Goal: Information Seeking & Learning: Learn about a topic

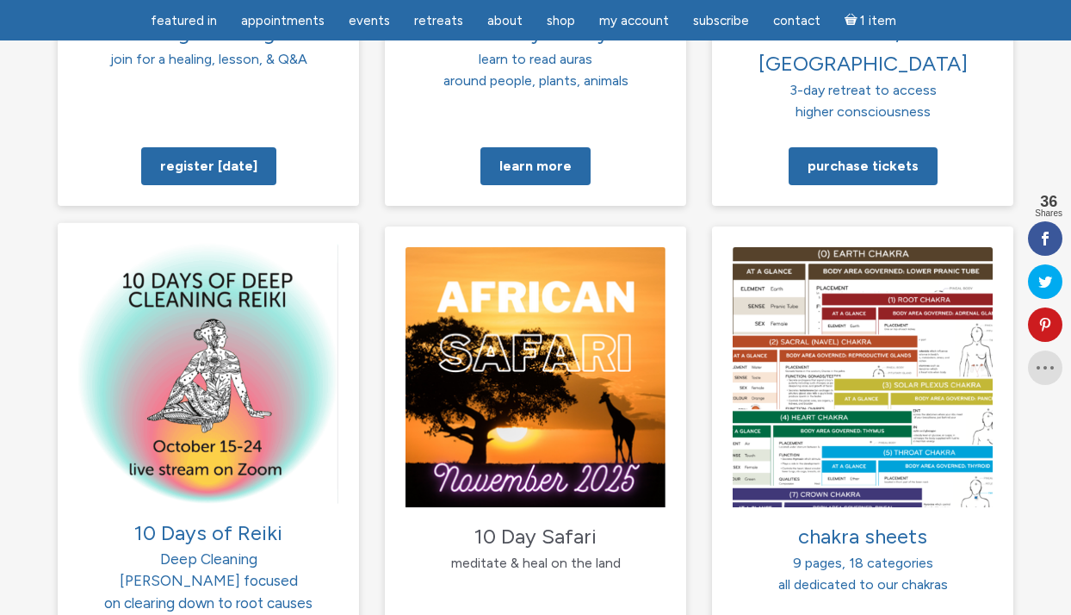
scroll to position [1586, 0]
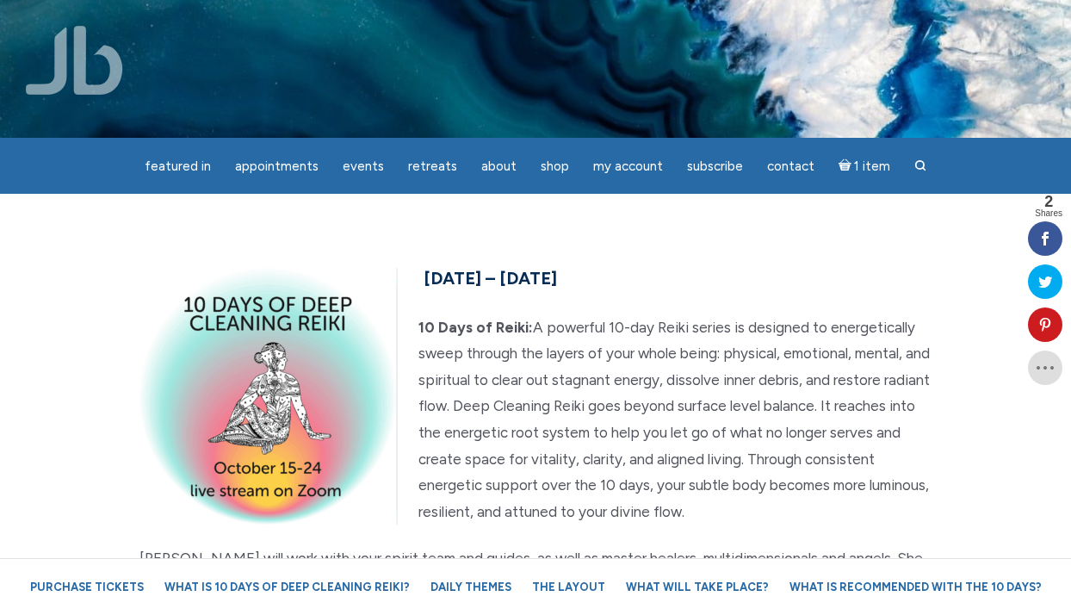
click at [836, 263] on h5 "October 15th – 24th, 2025" at bounding box center [536, 278] width 792 height 31
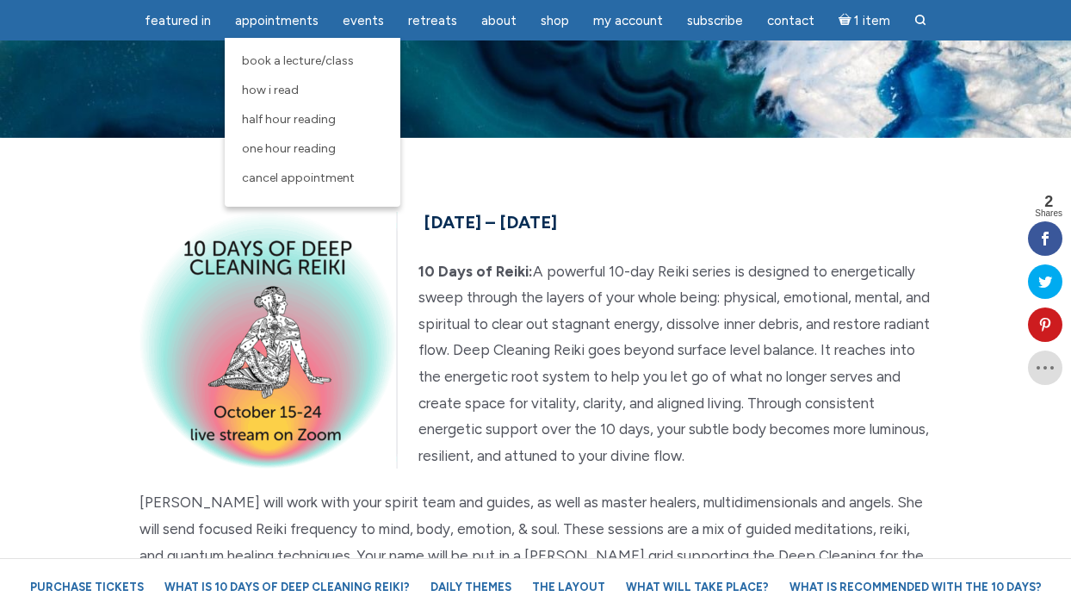
scroll to position [4491, 0]
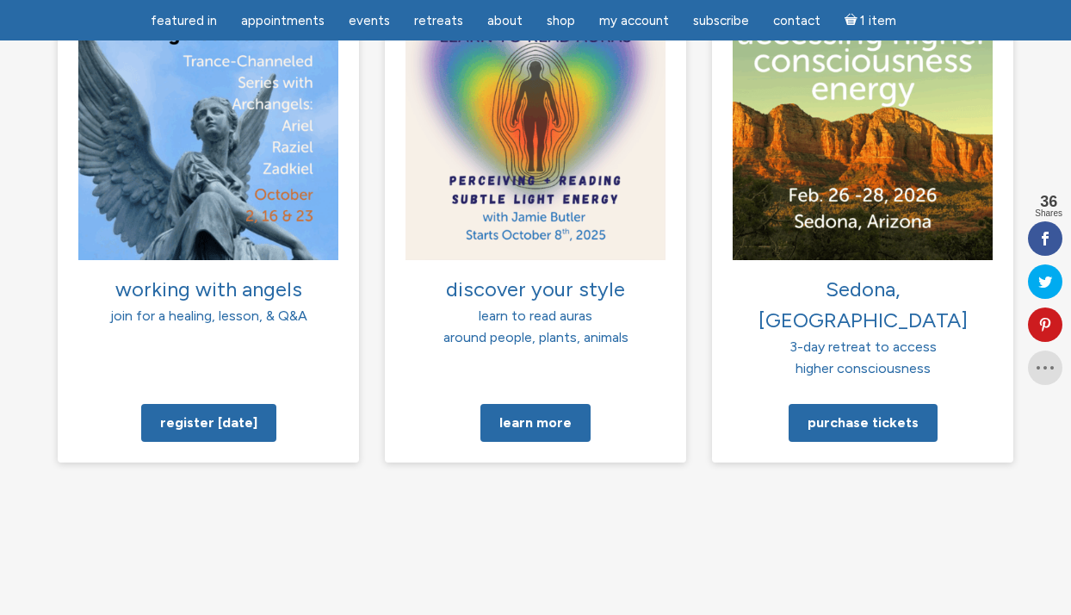
scroll to position [1331, 0]
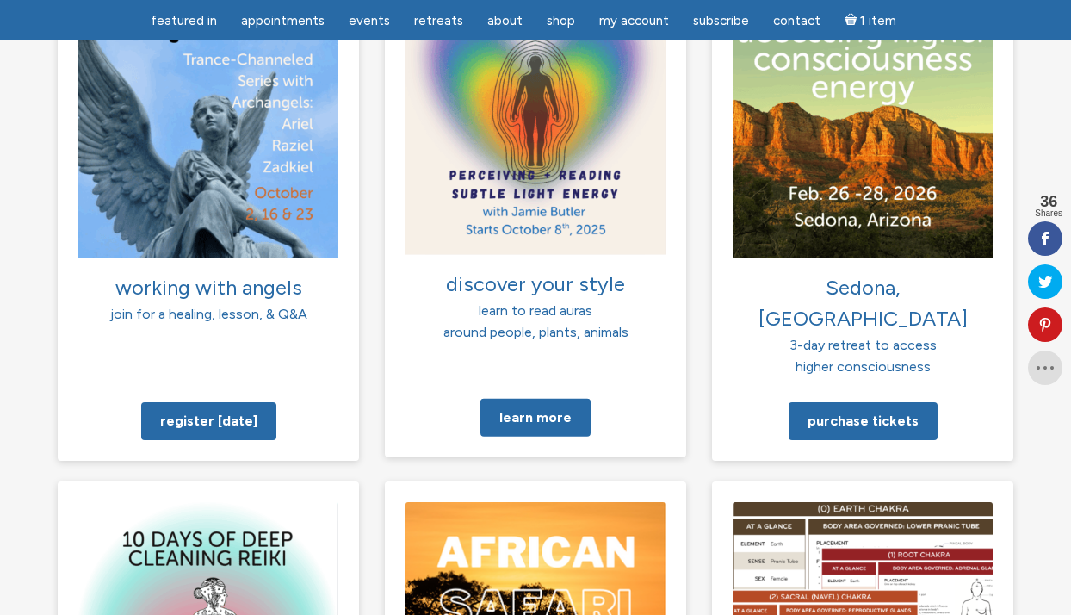
click at [545, 289] on span "discover your style" at bounding box center [535, 282] width 179 height 25
click at [546, 398] on link "Learn more" at bounding box center [536, 417] width 110 height 38
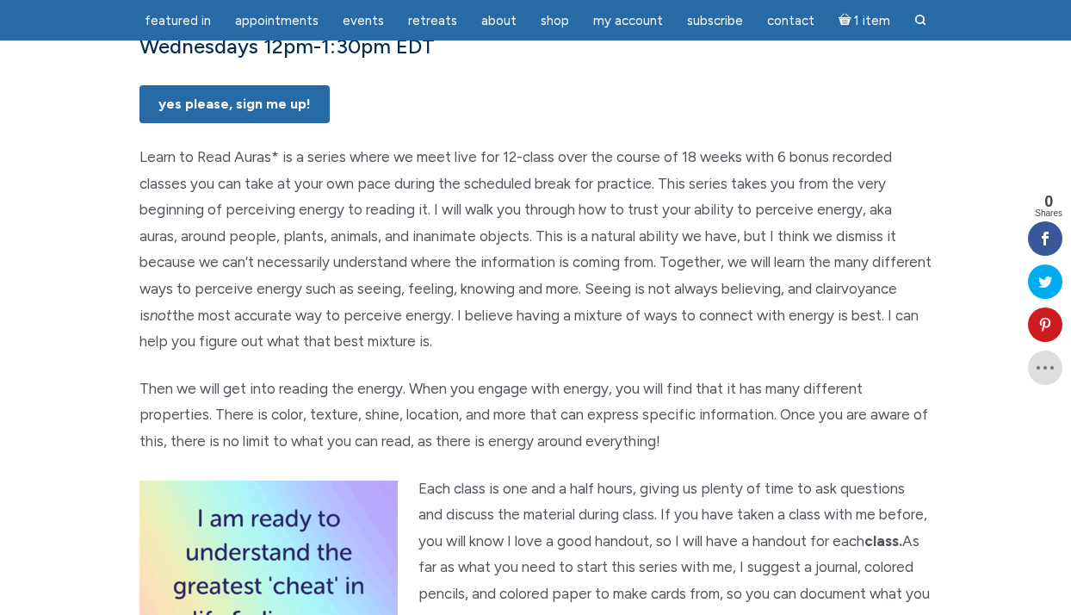
scroll to position [645, 0]
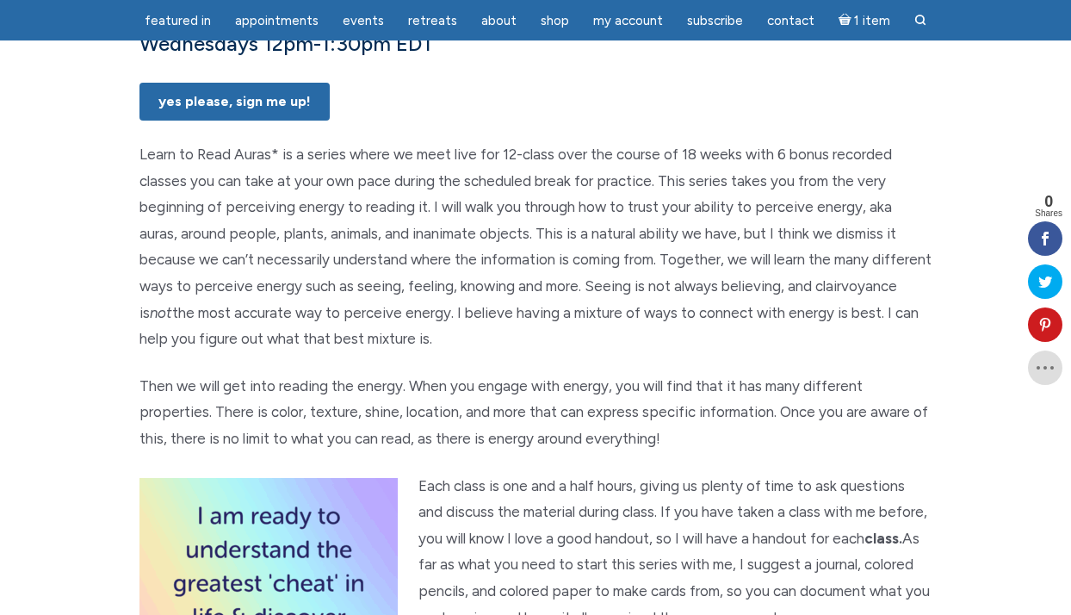
drag, startPoint x: 135, startPoint y: 204, endPoint x: 539, endPoint y: 394, distance: 446.5
click at [539, 394] on div "Learn to Read Auras: perceiving + reading subtle light energy Class Dates [DATE…" at bounding box center [536, 230] width 818 height 1336
copy p "Learn to Read Auras* is a series where we meet live for 12-class over the cours…"
